Goal: Transaction & Acquisition: Purchase product/service

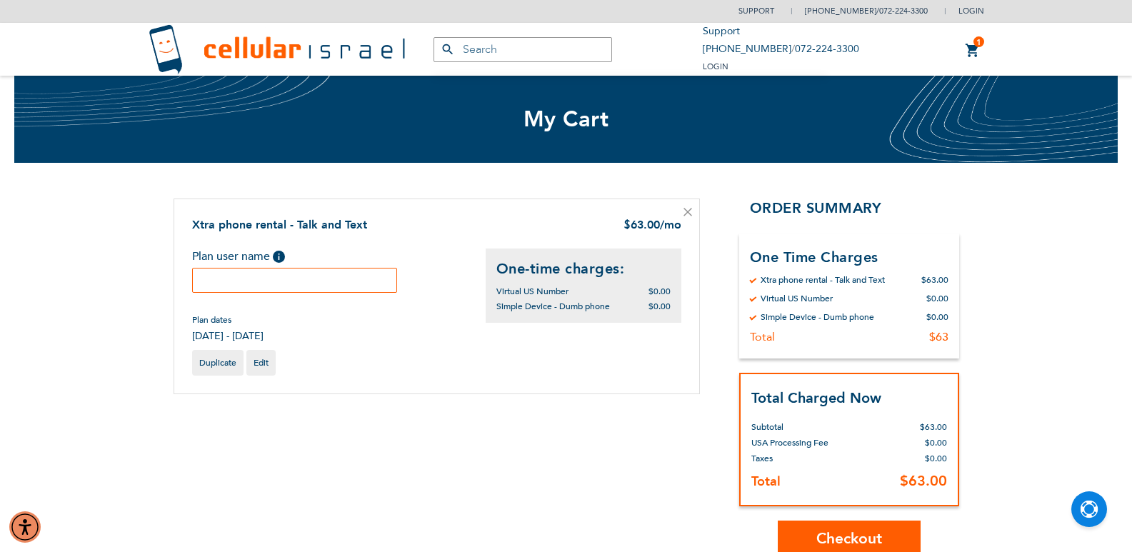
click at [304, 281] on input "text" at bounding box center [295, 280] width 206 height 25
type input "[PERSON_NAME]"
click at [217, 360] on span "Duplicate" at bounding box center [217, 362] width 37 height 11
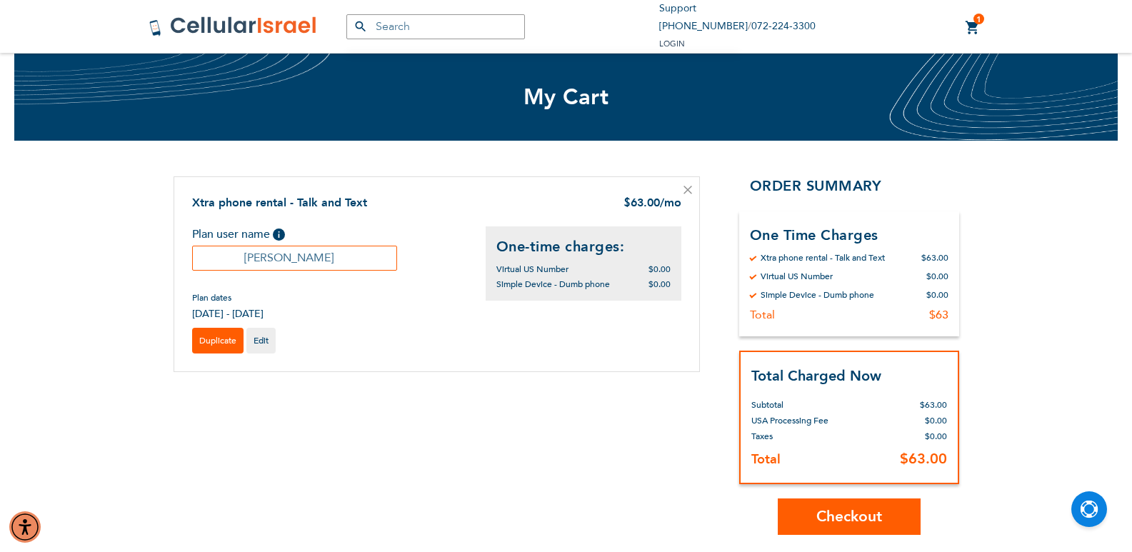
scroll to position [9, 0]
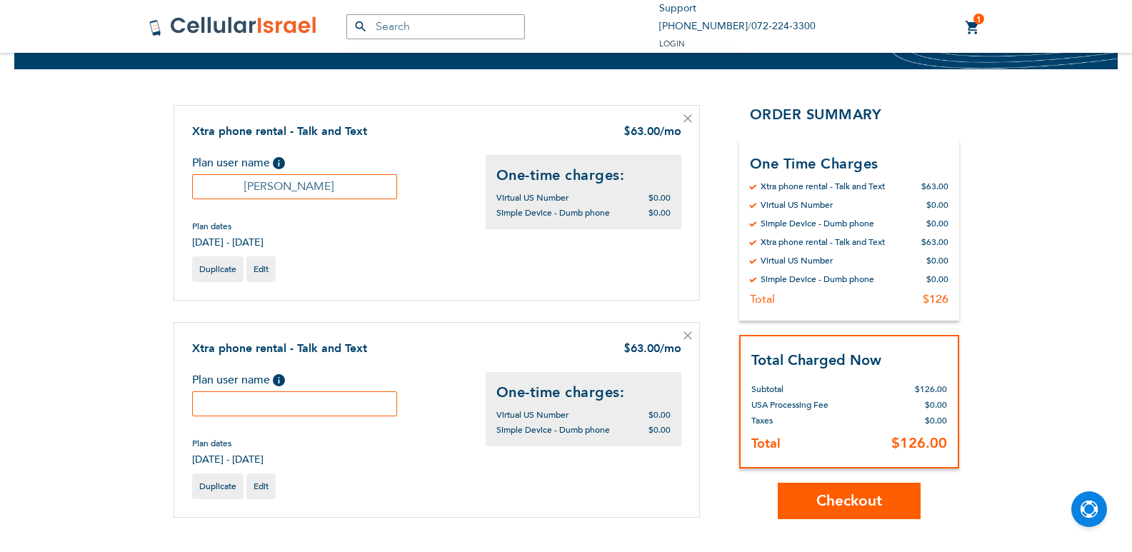
scroll to position [95, 0]
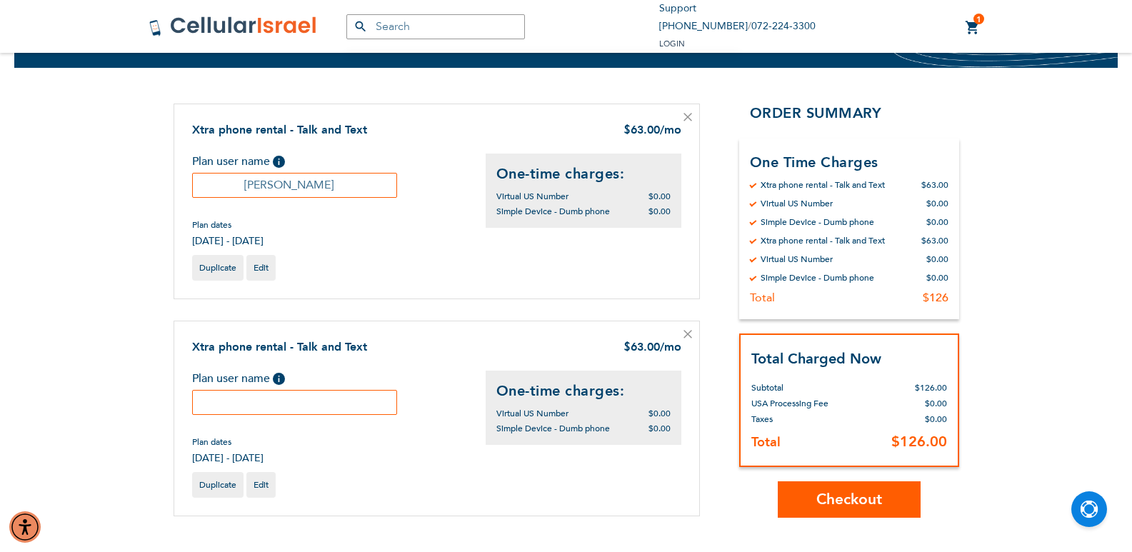
click at [282, 400] on input "text" at bounding box center [295, 402] width 206 height 25
type input "Aviva Berman"
click at [220, 484] on span "Duplicate" at bounding box center [217, 484] width 37 height 11
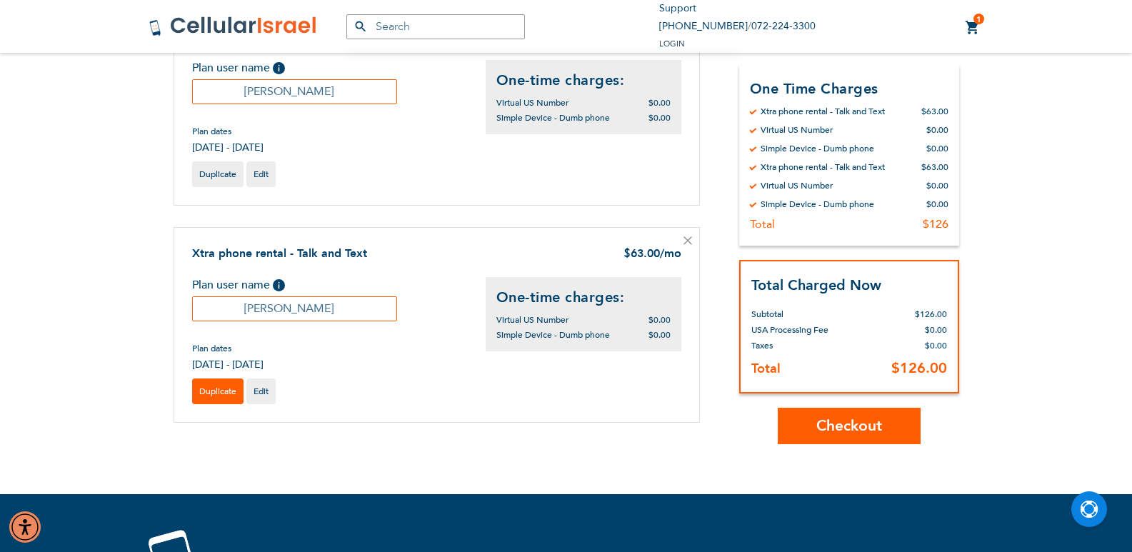
scroll to position [229, 0]
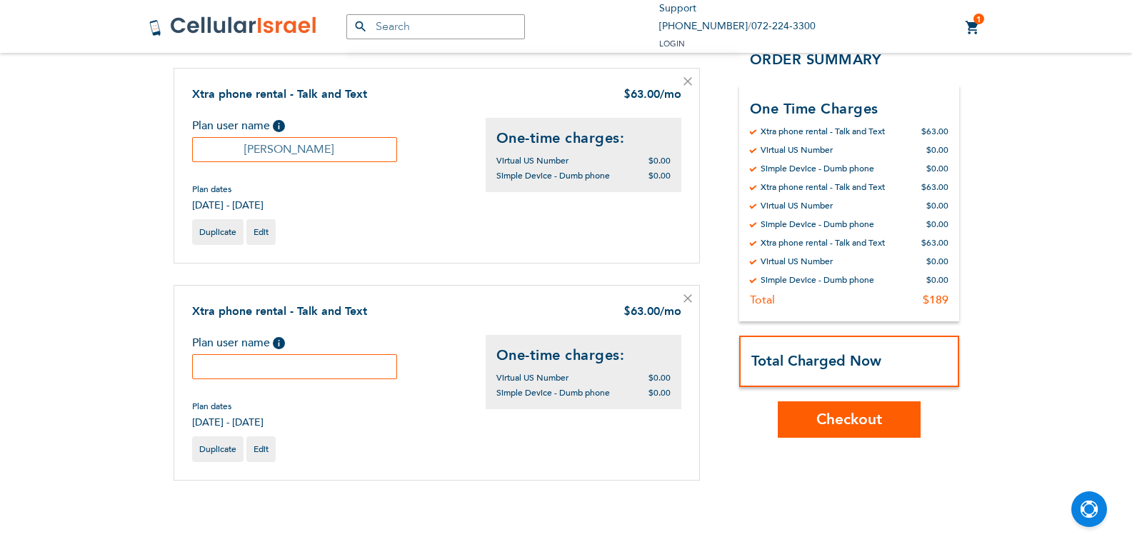
scroll to position [348, 0]
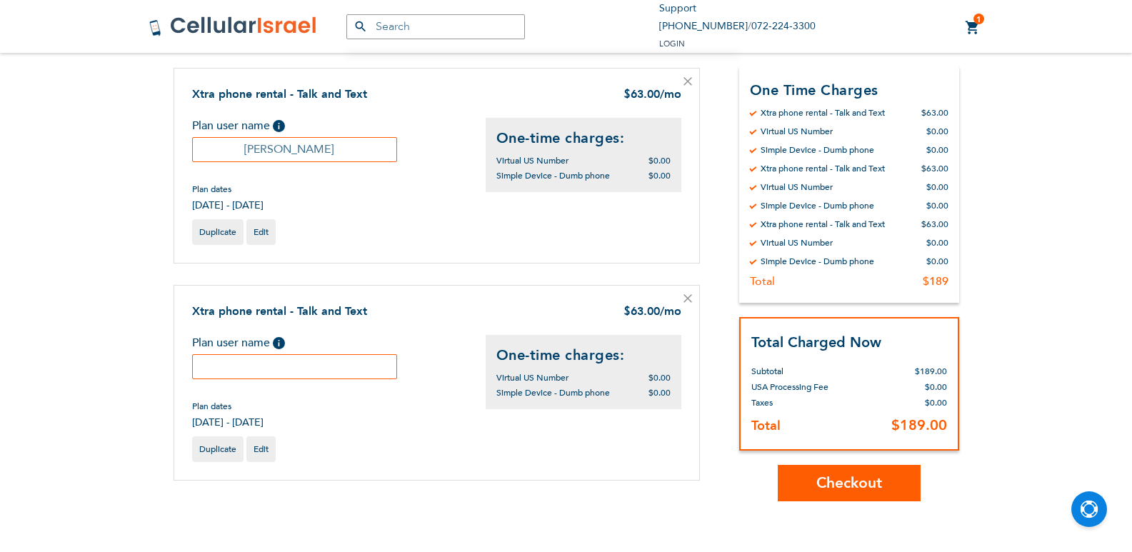
click at [227, 362] on input "text" at bounding box center [295, 366] width 206 height 25
type input "Eli Berman"
click at [214, 449] on span "Duplicate" at bounding box center [217, 449] width 37 height 11
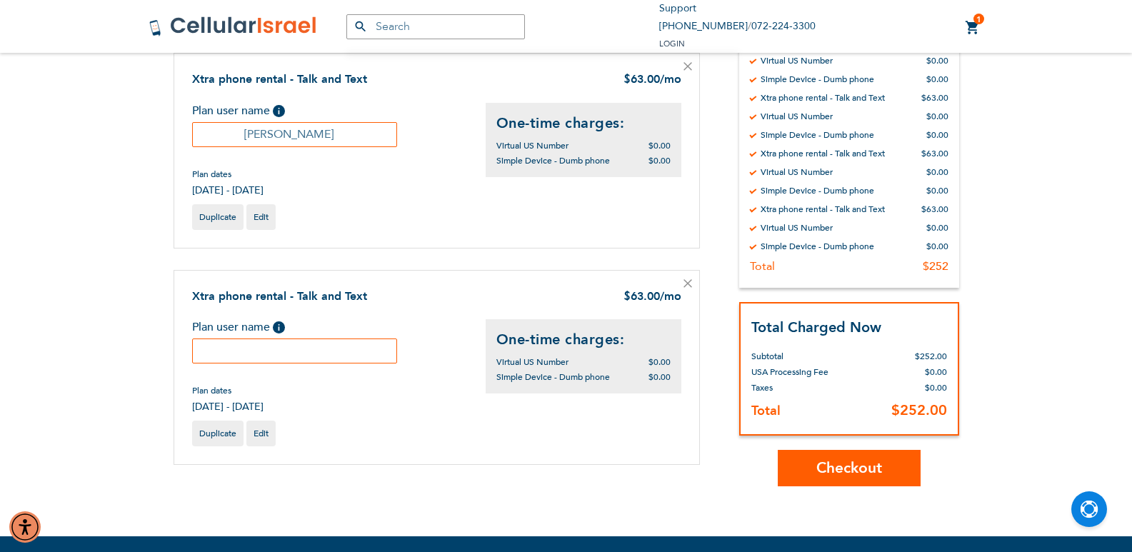
scroll to position [586, 0]
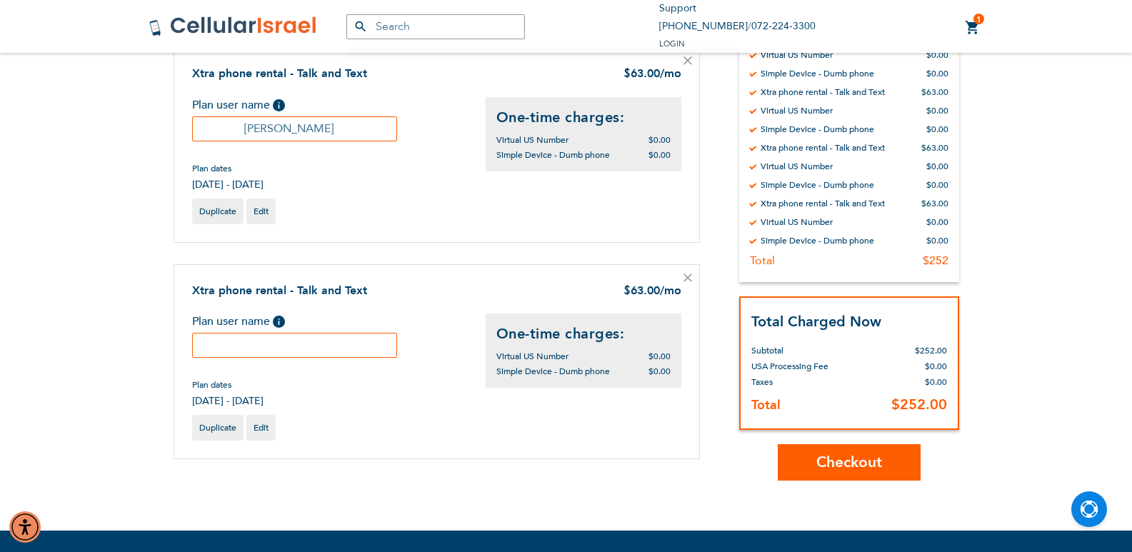
click at [224, 349] on input "text" at bounding box center [295, 345] width 206 height 25
type input "Adina Berman"
click at [819, 458] on span "Checkout" at bounding box center [850, 462] width 66 height 21
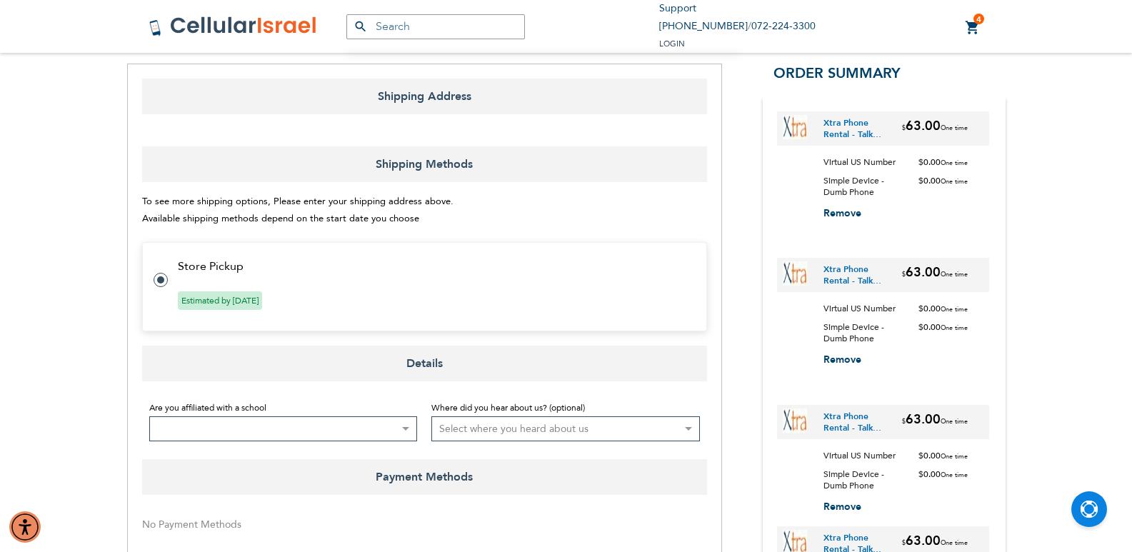
scroll to position [195, 0]
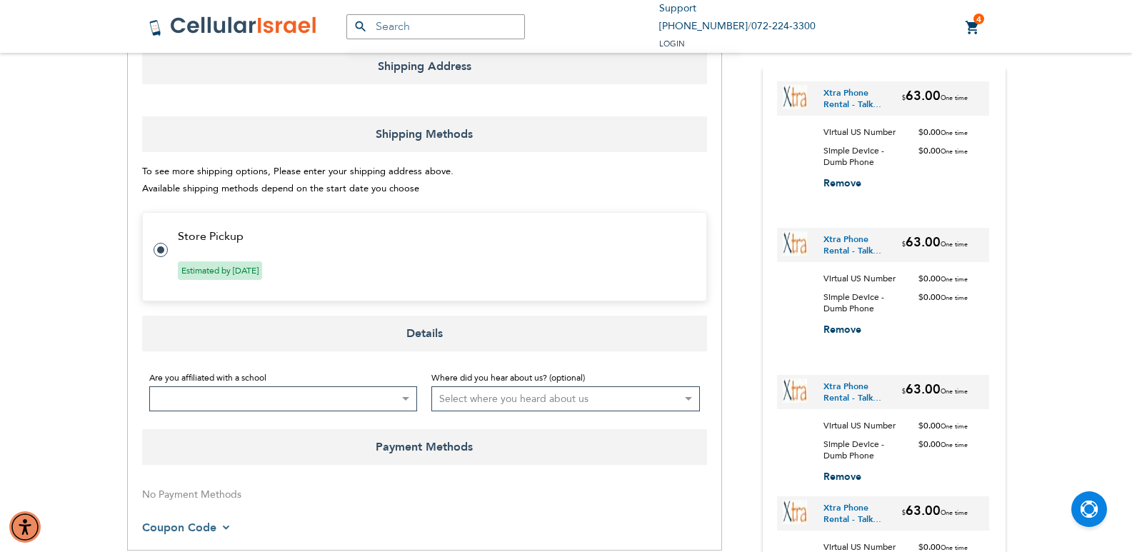
select select "US"
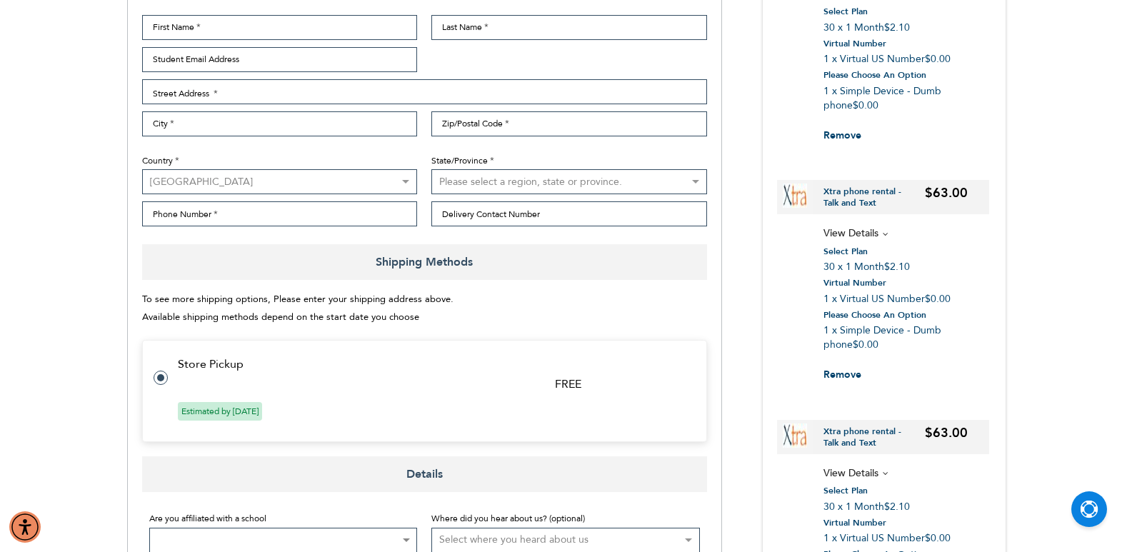
scroll to position [0, 0]
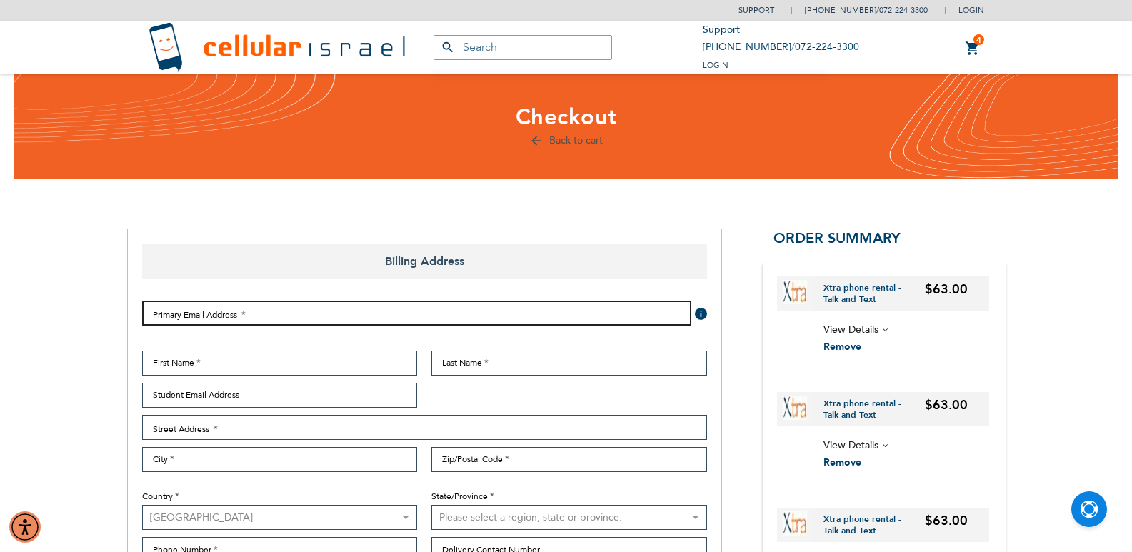
click at [294, 321] on input "Email Address" at bounding box center [416, 313] width 549 height 25
type input "[EMAIL_ADDRESS][DOMAIN_NAME]"
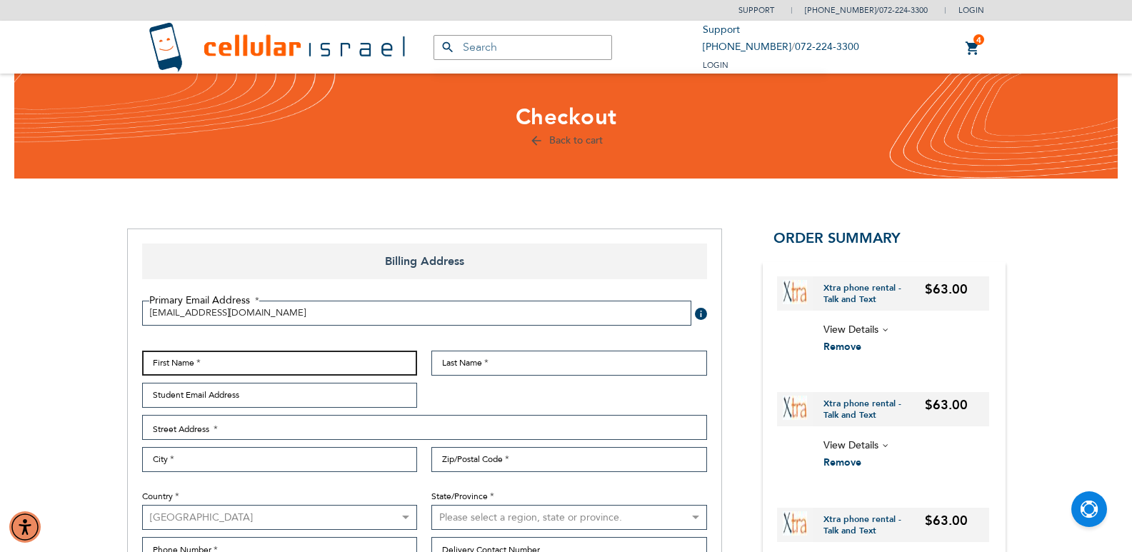
click at [251, 358] on input "First Name" at bounding box center [280, 363] width 276 height 25
type input "[PERSON_NAME]"
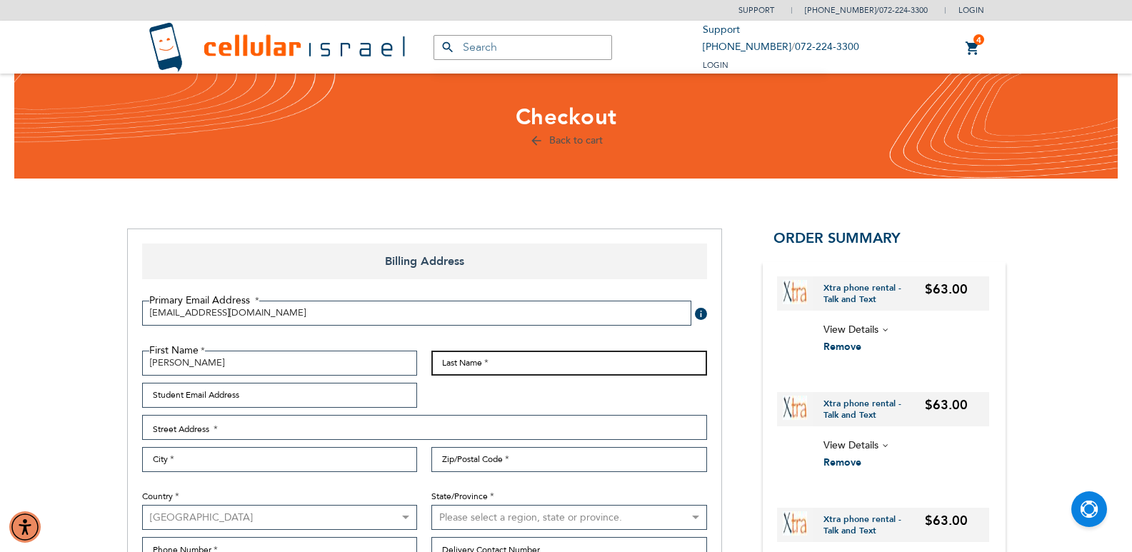
type input "[PERSON_NAME]"
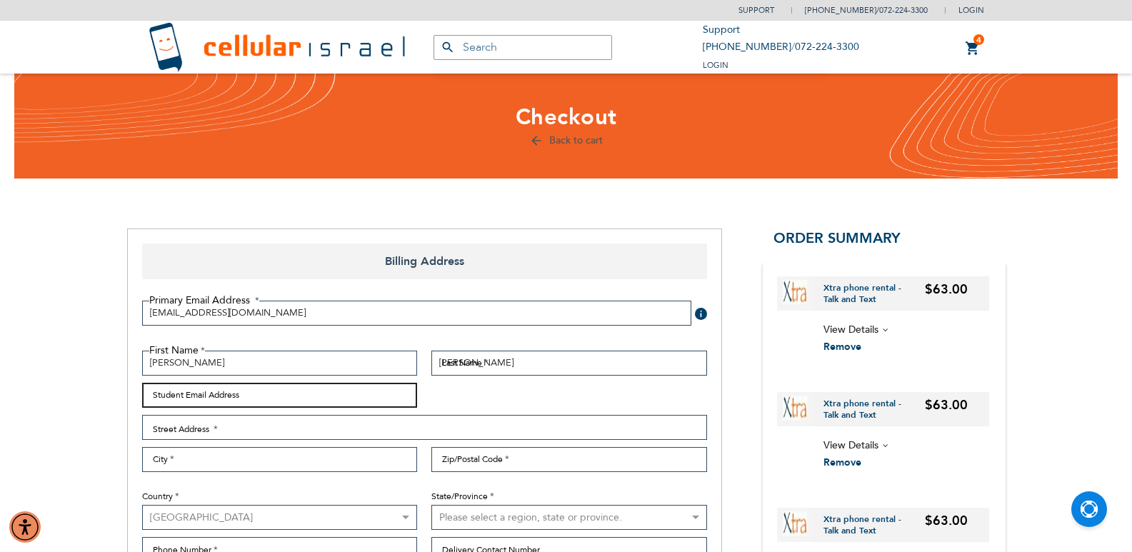
type input "[EMAIL_ADDRESS][DOMAIN_NAME]"
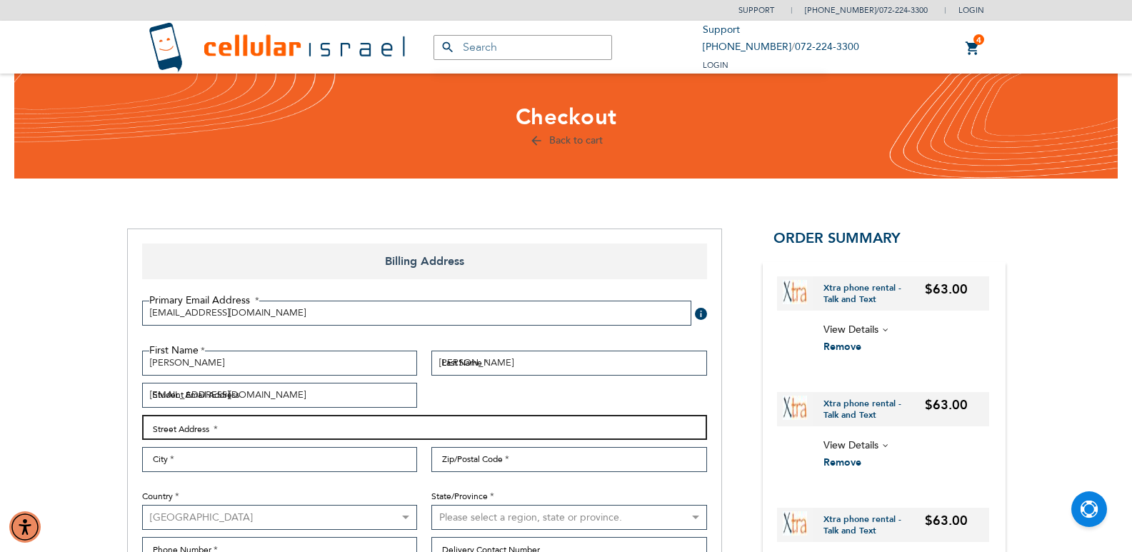
type input "[STREET_ADDRESS]"
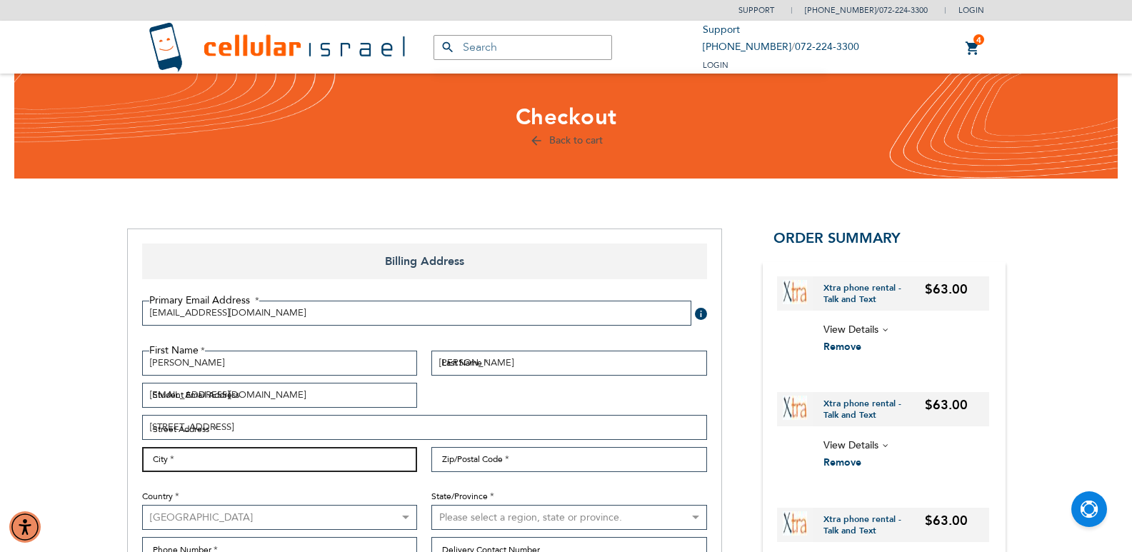
type input "[GEOGRAPHIC_DATA]"
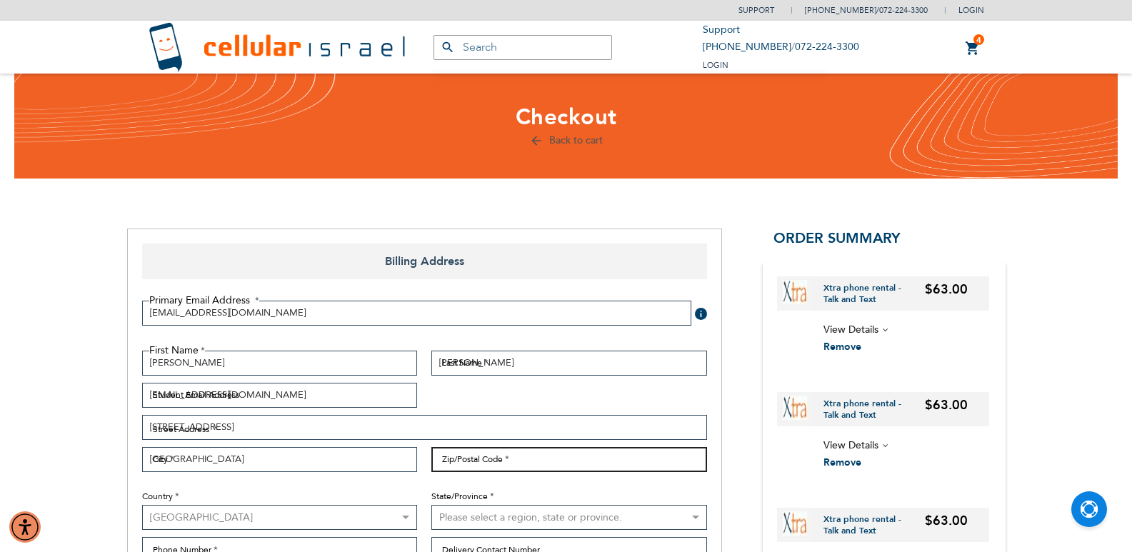
type input "46614"
select select "24"
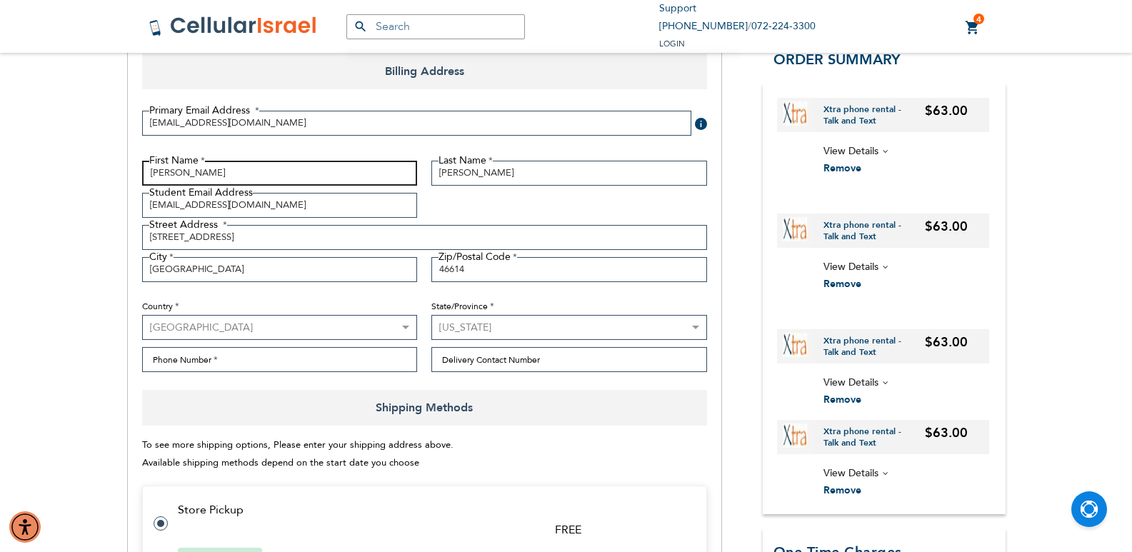
scroll to position [191, 0]
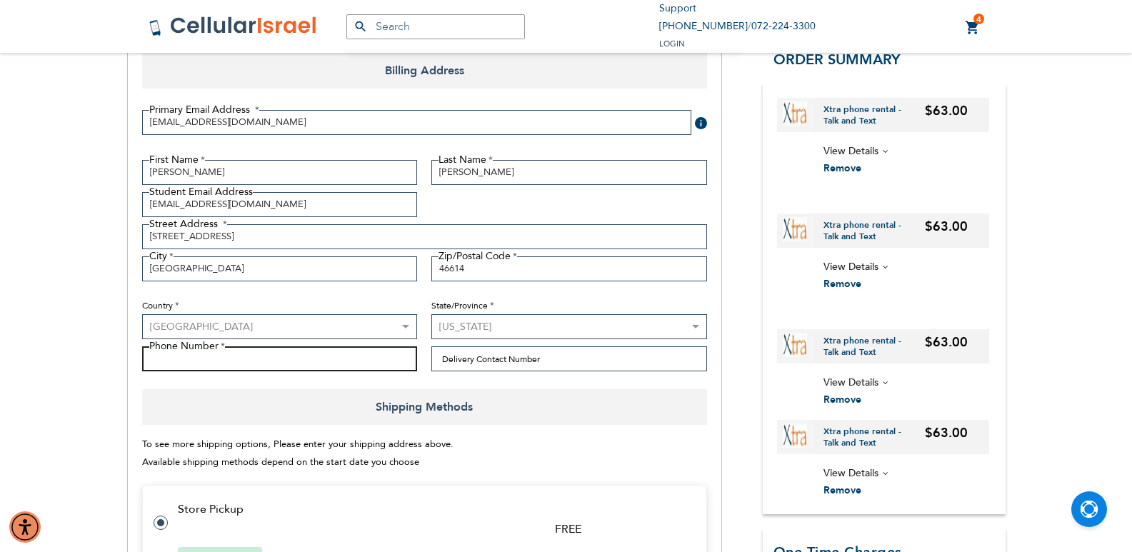
click at [344, 361] on input "Phone Number" at bounding box center [280, 359] width 276 height 25
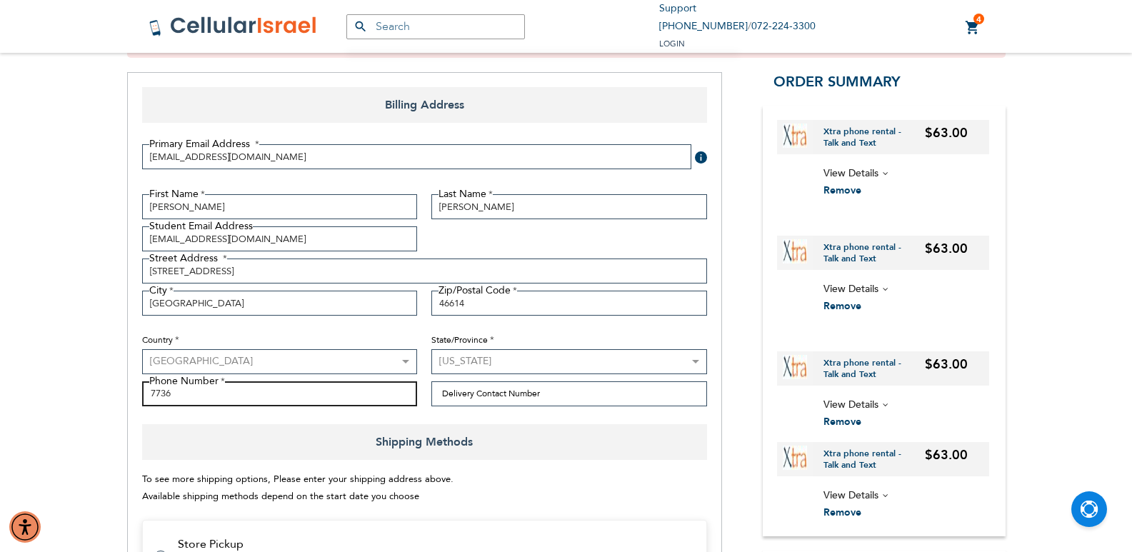
scroll to position [225, 0]
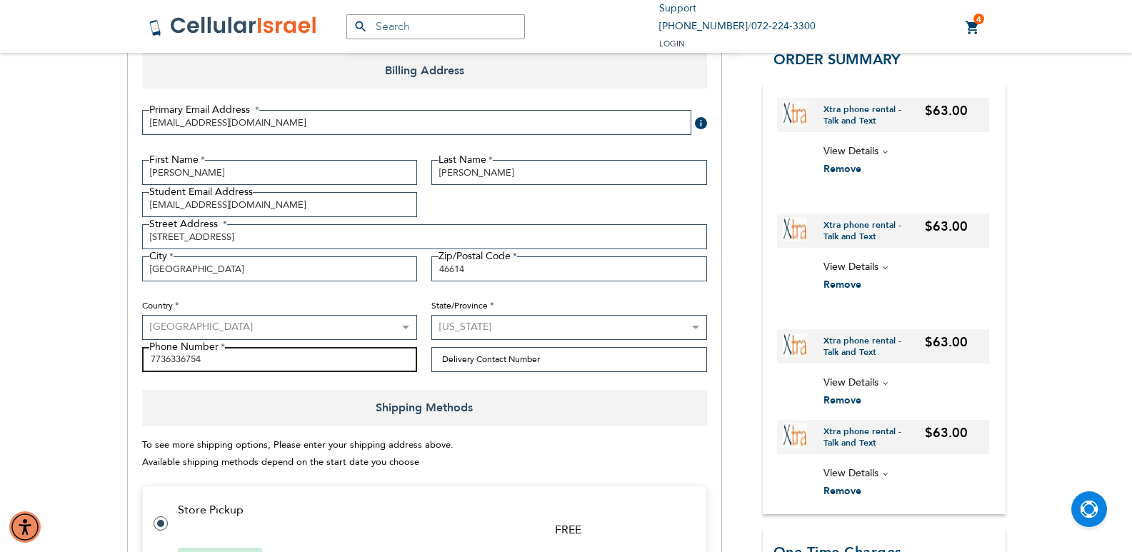
type input "7736336754"
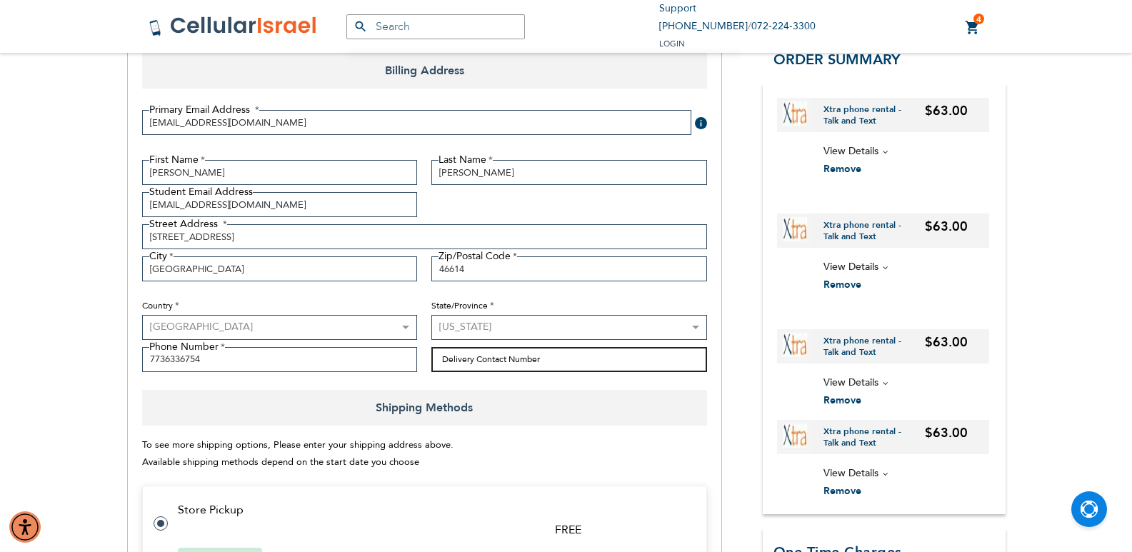
click at [485, 361] on input "Delivery Contact Number" at bounding box center [570, 359] width 276 height 25
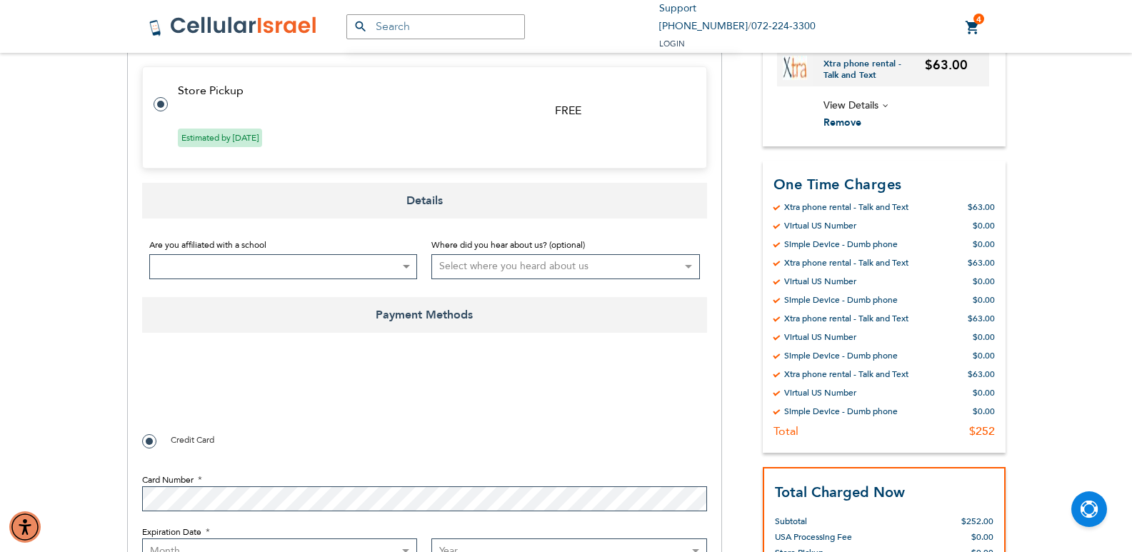
scroll to position [611, 0]
type input "7736336754"
click at [389, 264] on span at bounding box center [283, 265] width 269 height 25
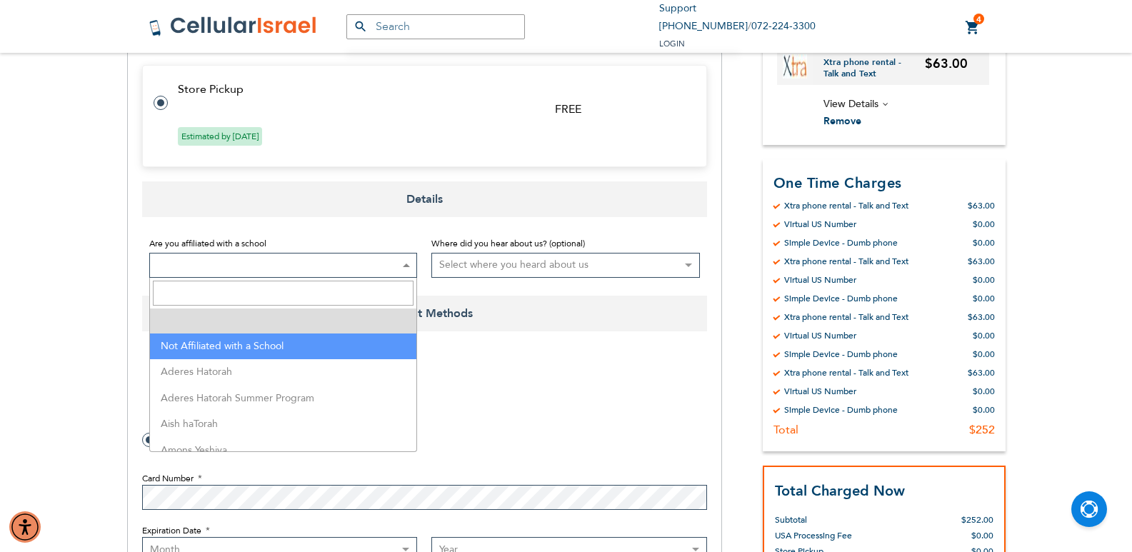
select select "199"
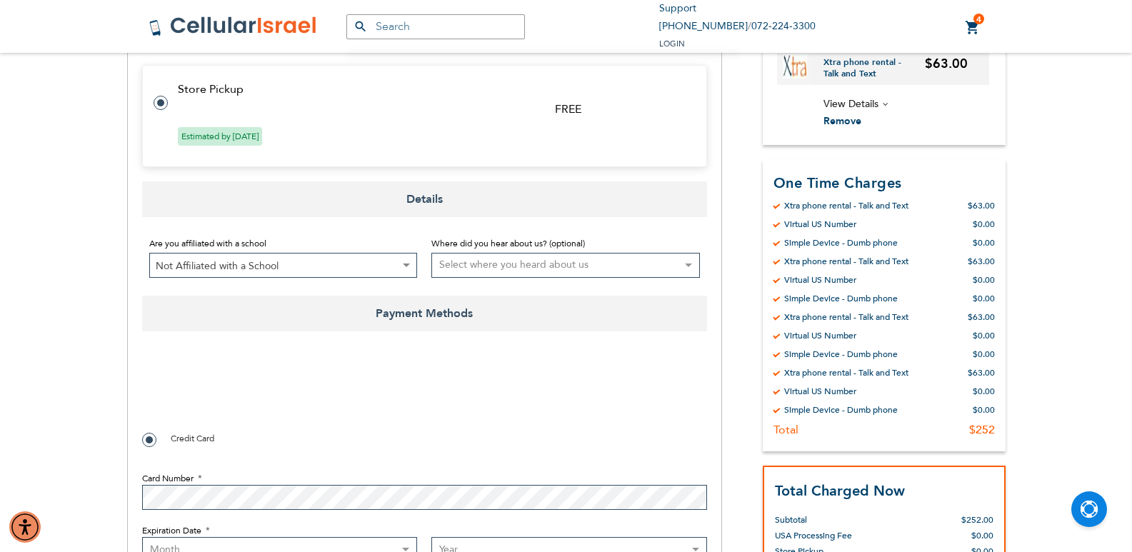
checkbox input "true"
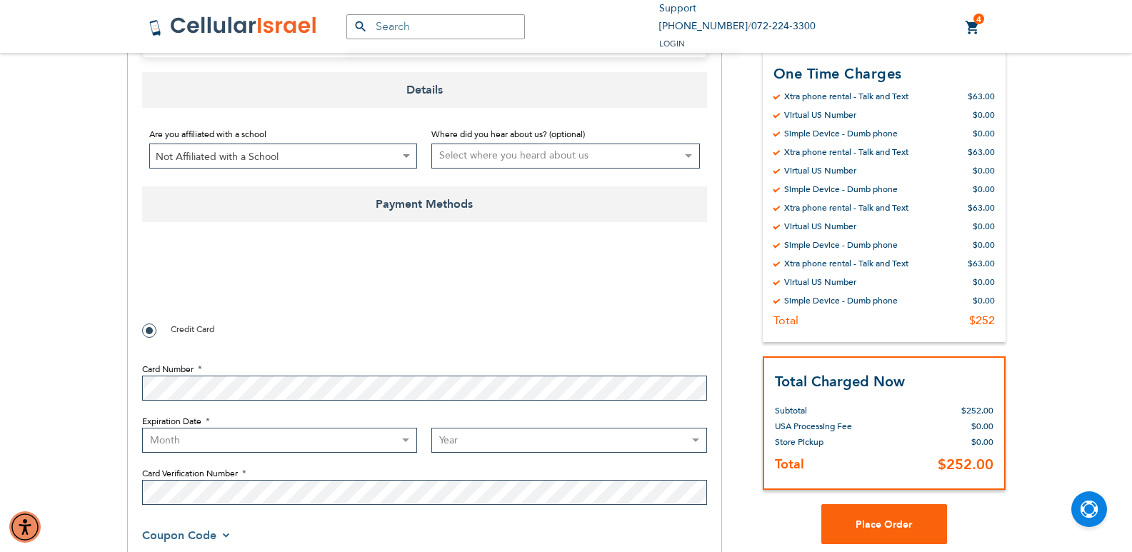
scroll to position [744, 0]
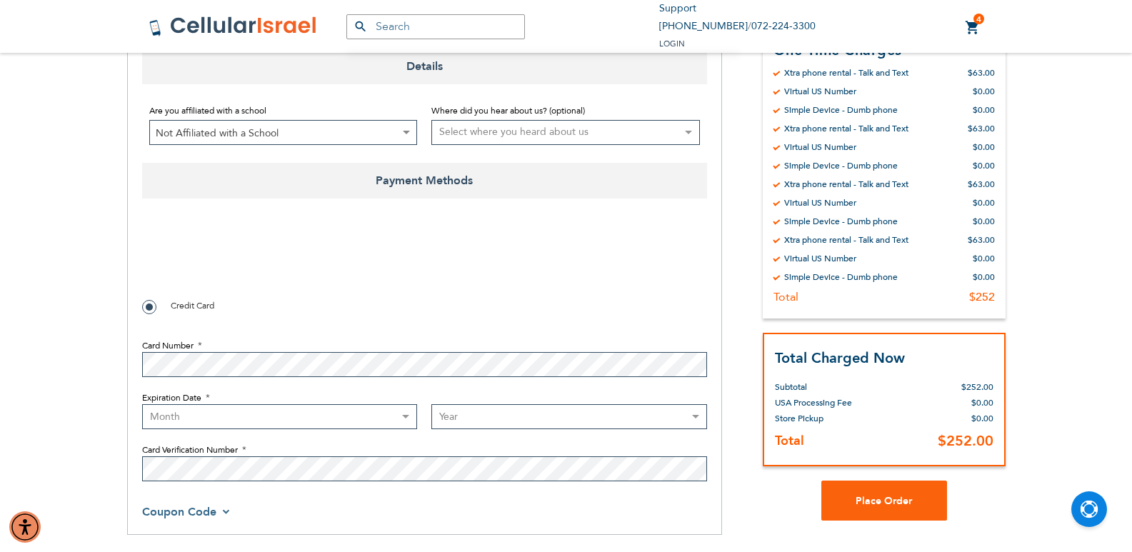
select select "5"
select select "2027"
click at [870, 504] on span "Place Order" at bounding box center [884, 501] width 56 height 14
